Goal: Task Accomplishment & Management: Manage account settings

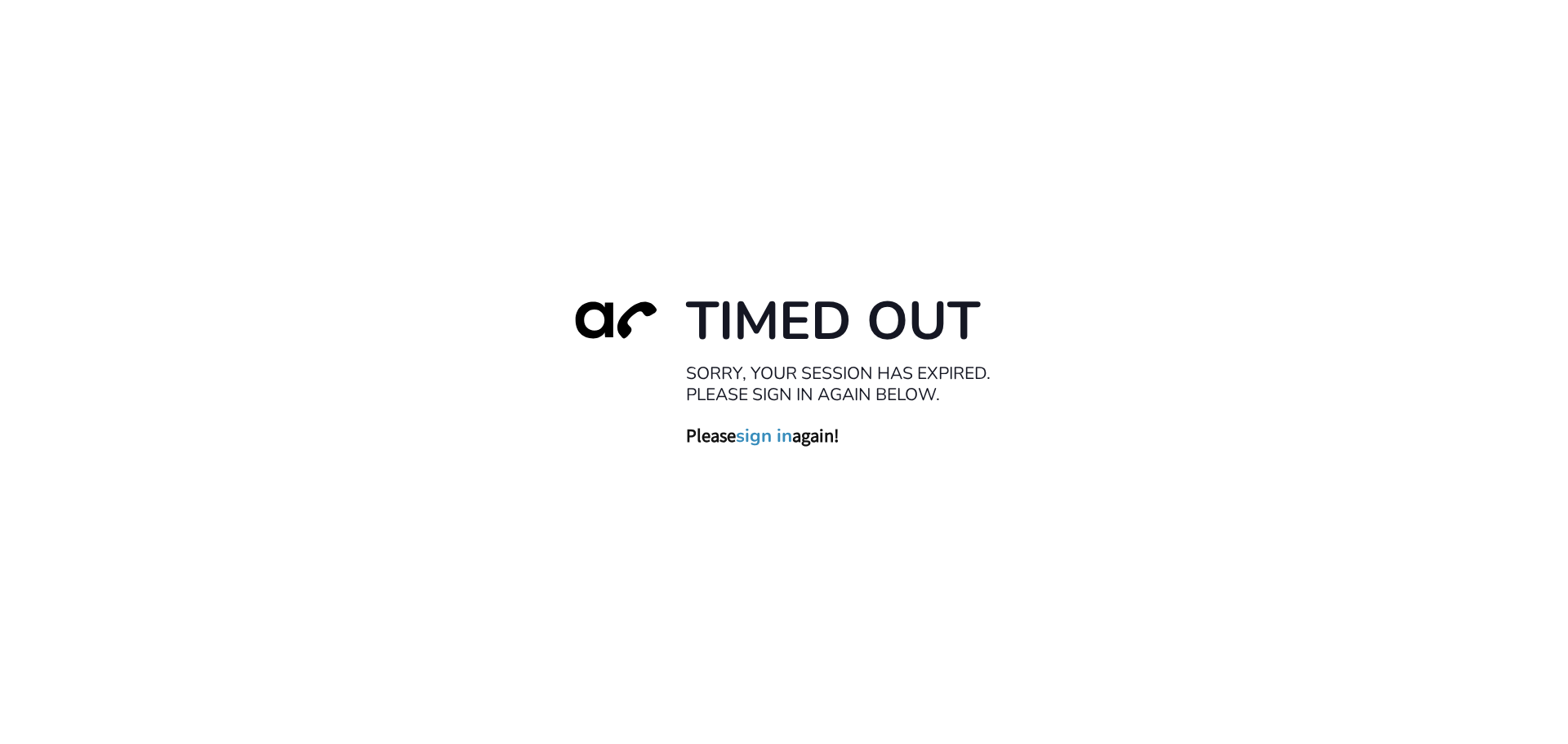
click at [745, 438] on link "sign in" at bounding box center [764, 435] width 57 height 22
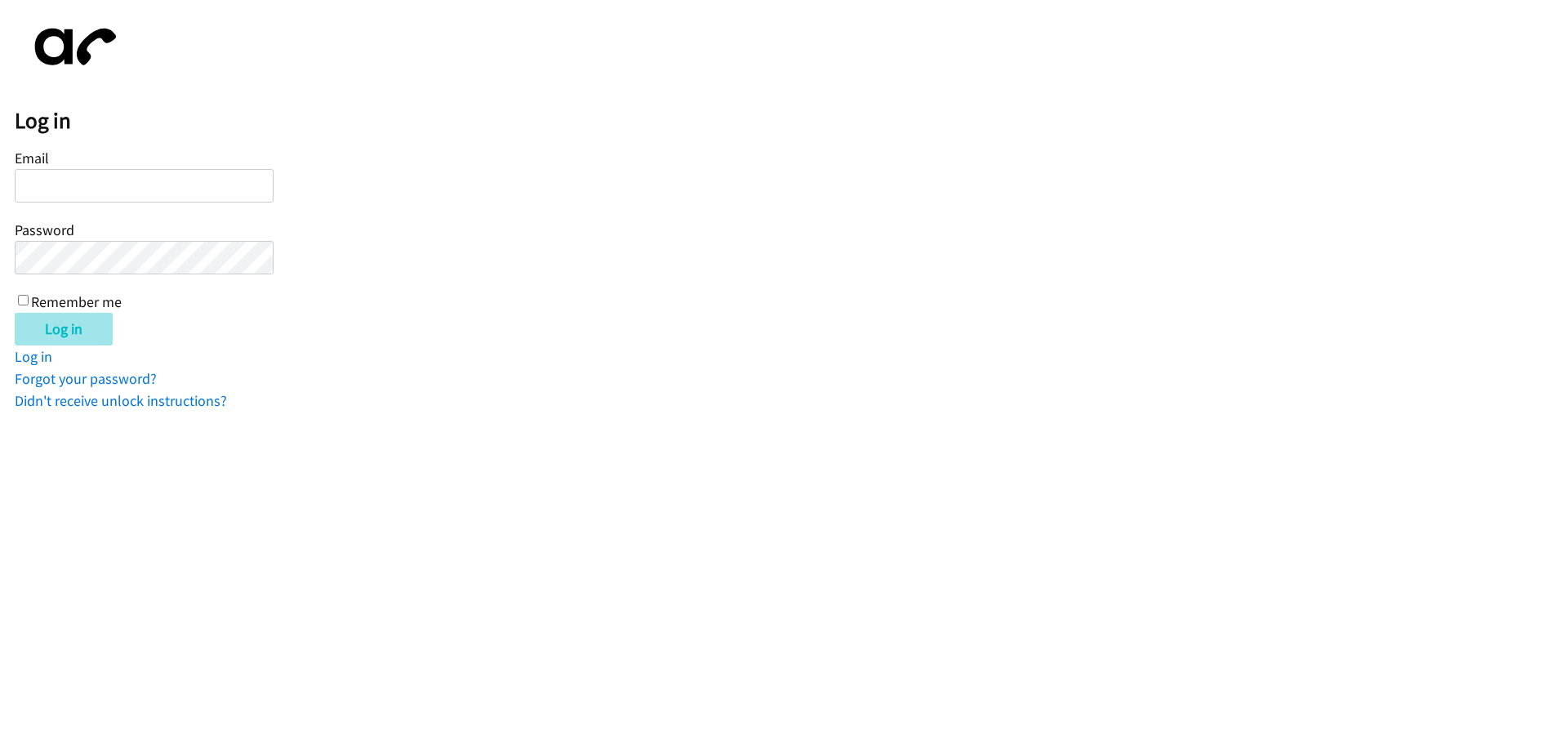
type input "callen@lendingpoint.com"
click at [46, 332] on input "Log in" at bounding box center [63, 329] width 98 height 32
